Goal: Find contact information: Find contact information

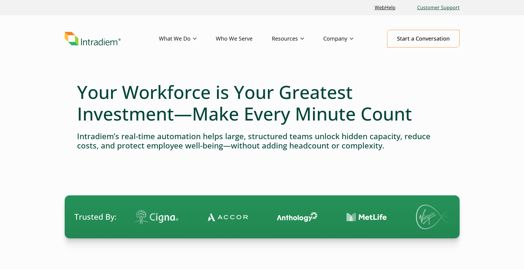
click at [432, 4] on link "Customer Support" at bounding box center [438, 7] width 47 height 13
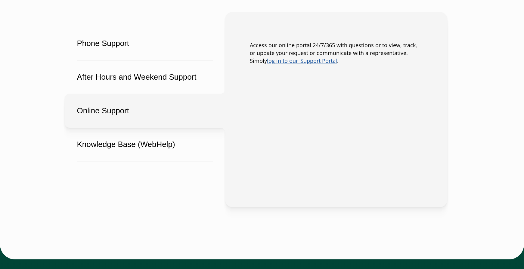
scroll to position [391, 0]
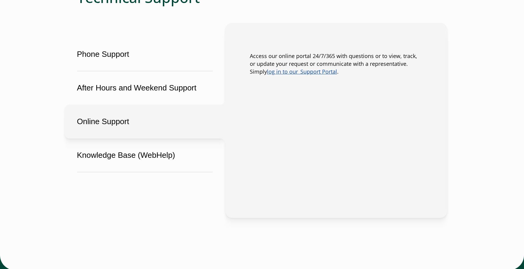
drag, startPoint x: 157, startPoint y: 131, endPoint x: 231, endPoint y: 121, distance: 74.9
click at [225, 121] on button "Online Support" at bounding box center [145, 122] width 160 height 34
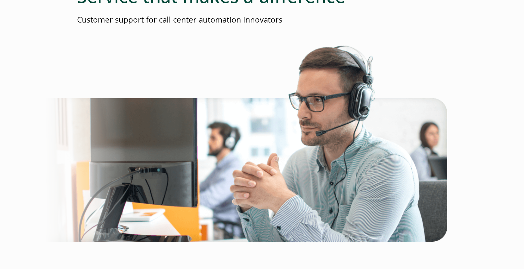
scroll to position [0, 0]
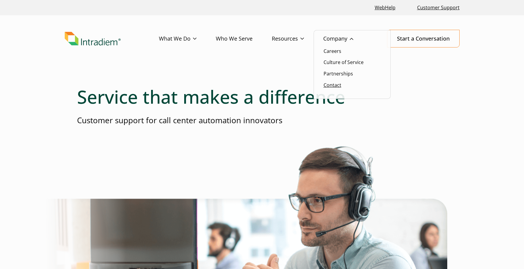
click at [336, 86] on link "Contact" at bounding box center [333, 85] width 18 height 7
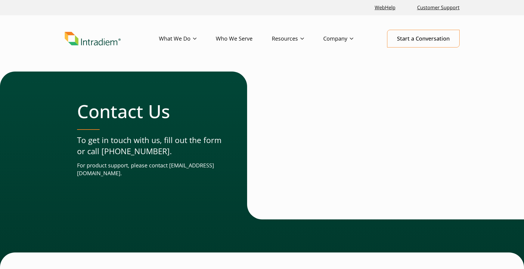
click at [14, 92] on div "Contact Us To get in touch with us, fill out the form or call (678) 356-3500. F…" at bounding box center [262, 170] width 524 height 196
